Goal: Download file/media

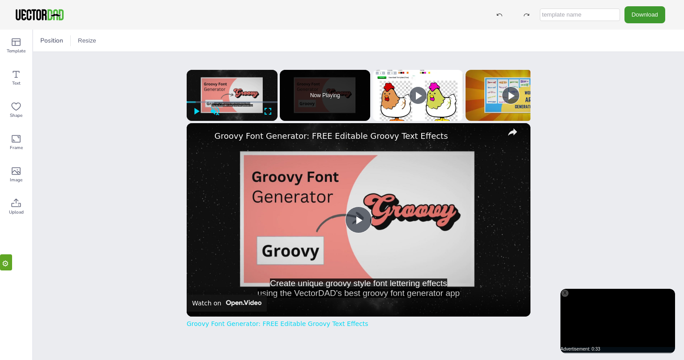
click at [555, 82] on div "Position Resize [DOMAIN_NAME] GOAL ACTION PLANNER x Please enable JavaScript Cr…" at bounding box center [358, 195] width 651 height 330
click at [44, 38] on span "Position" at bounding box center [52, 40] width 26 height 9
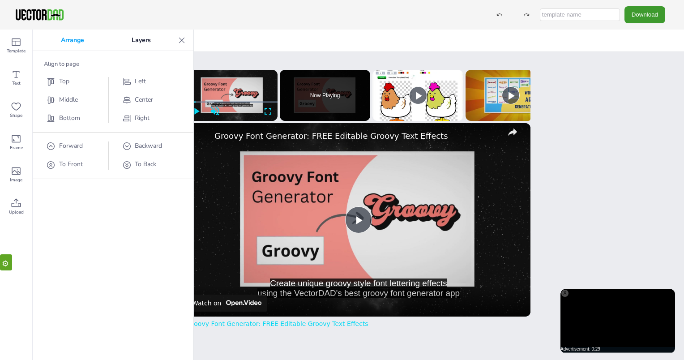
click at [260, 50] on div "Position Resize" at bounding box center [358, 41] width 651 height 22
click at [649, 108] on div "Position Resize [DOMAIN_NAME] GOAL ACTION PLANNER x Please enable JavaScript Cr…" at bounding box center [358, 195] width 651 height 330
click at [640, 19] on button "Download" at bounding box center [645, 14] width 41 height 17
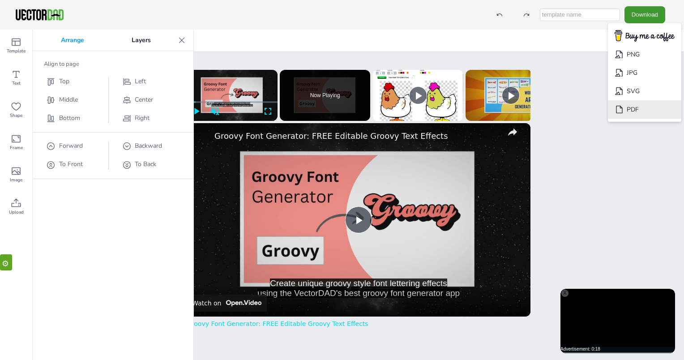
click at [634, 107] on li "PDF" at bounding box center [644, 109] width 73 height 18
